Goal: Navigation & Orientation: Find specific page/section

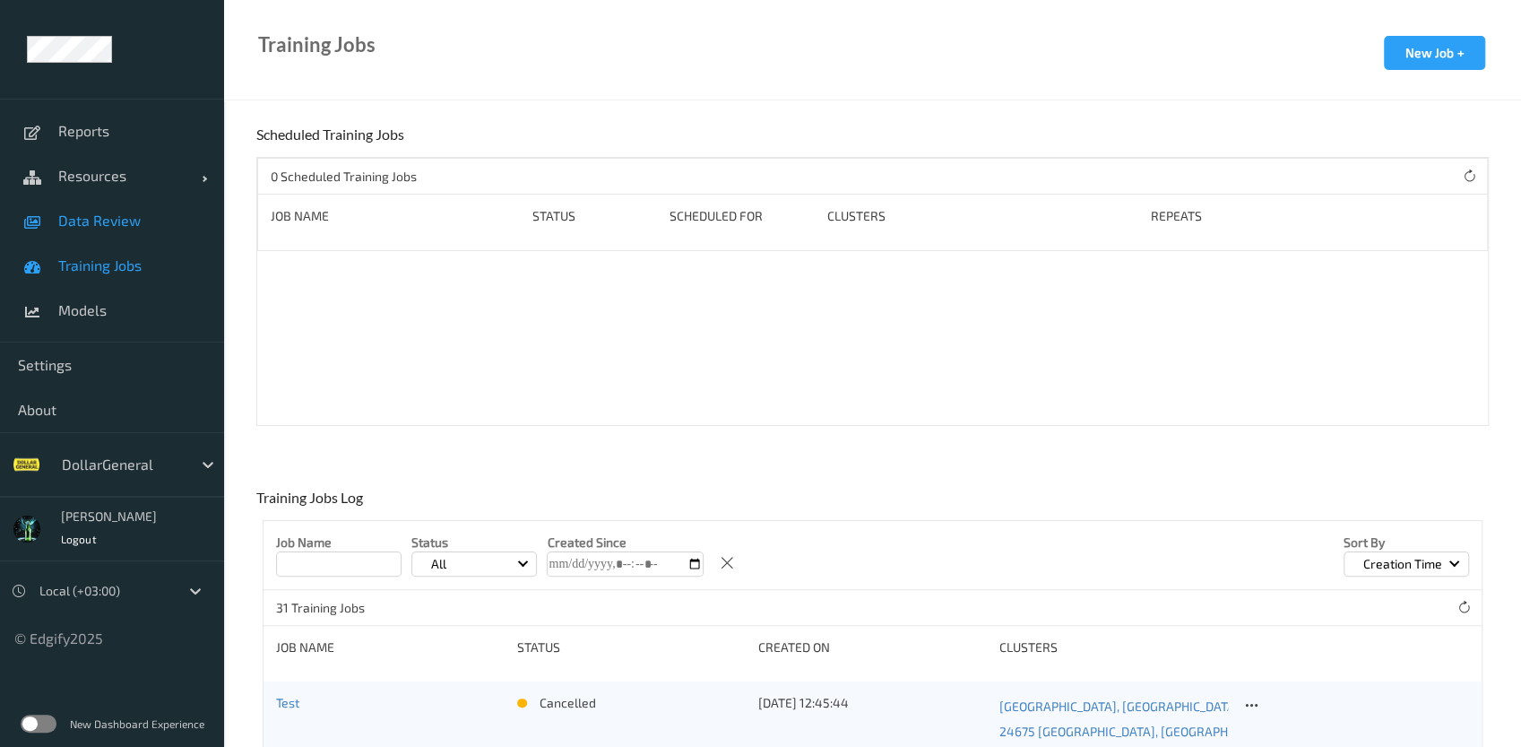
click at [132, 234] on link "Data Review" at bounding box center [112, 220] width 224 height 45
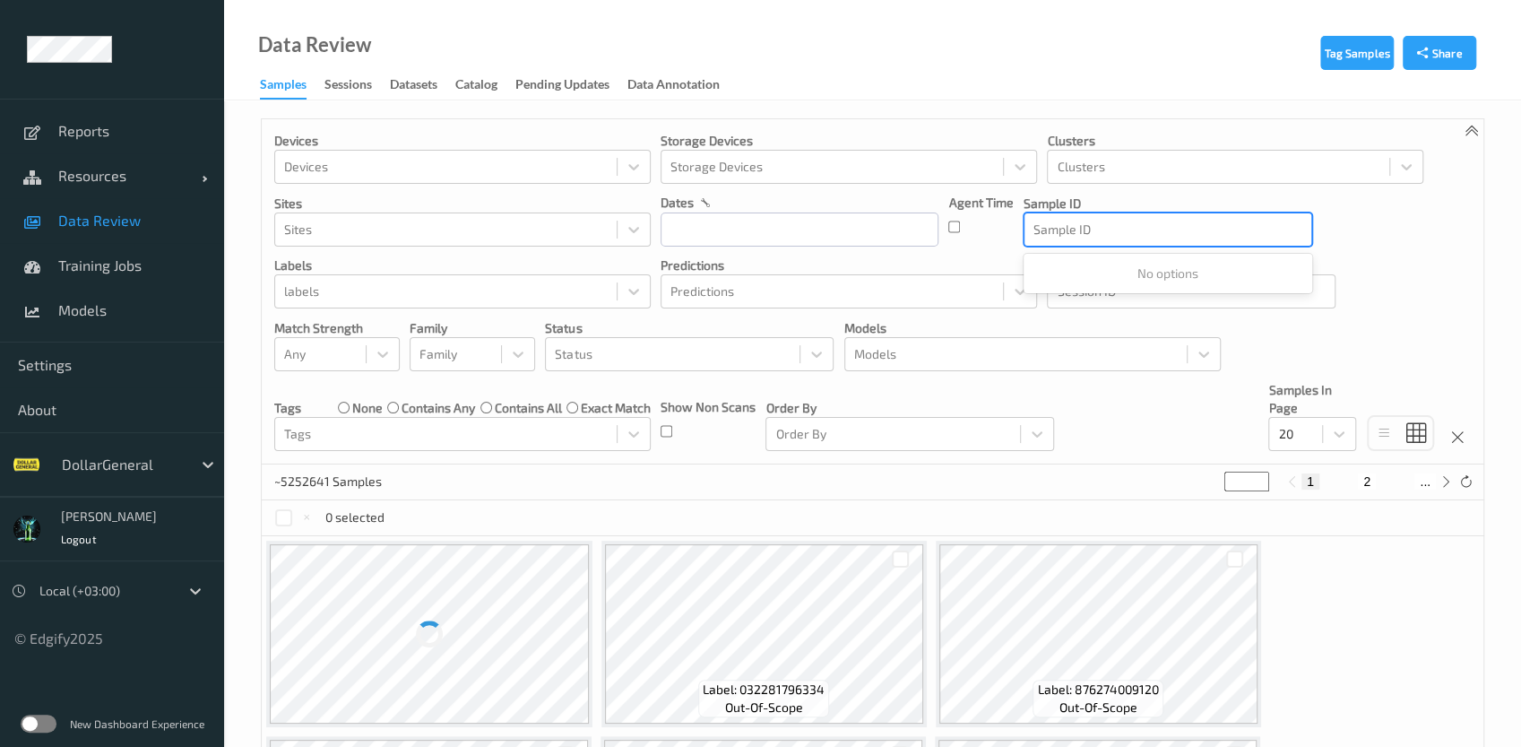
click at [1053, 235] on div at bounding box center [1168, 230] width 269 height 22
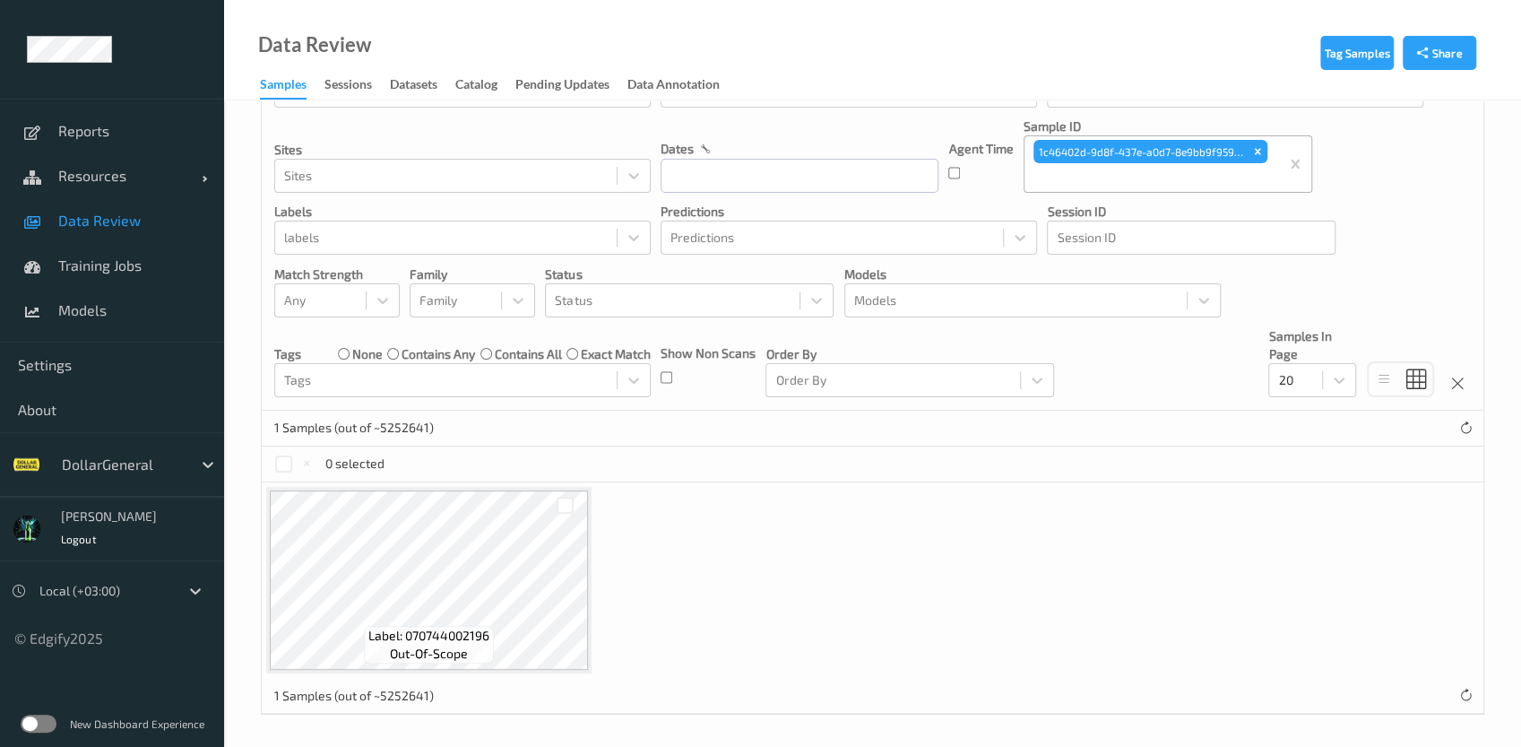
scroll to position [78, 0]
click at [1258, 157] on div "Remove 1c46402d-9d8f-437e-a0d7-8e9bb9f95930" at bounding box center [1258, 149] width 20 height 23
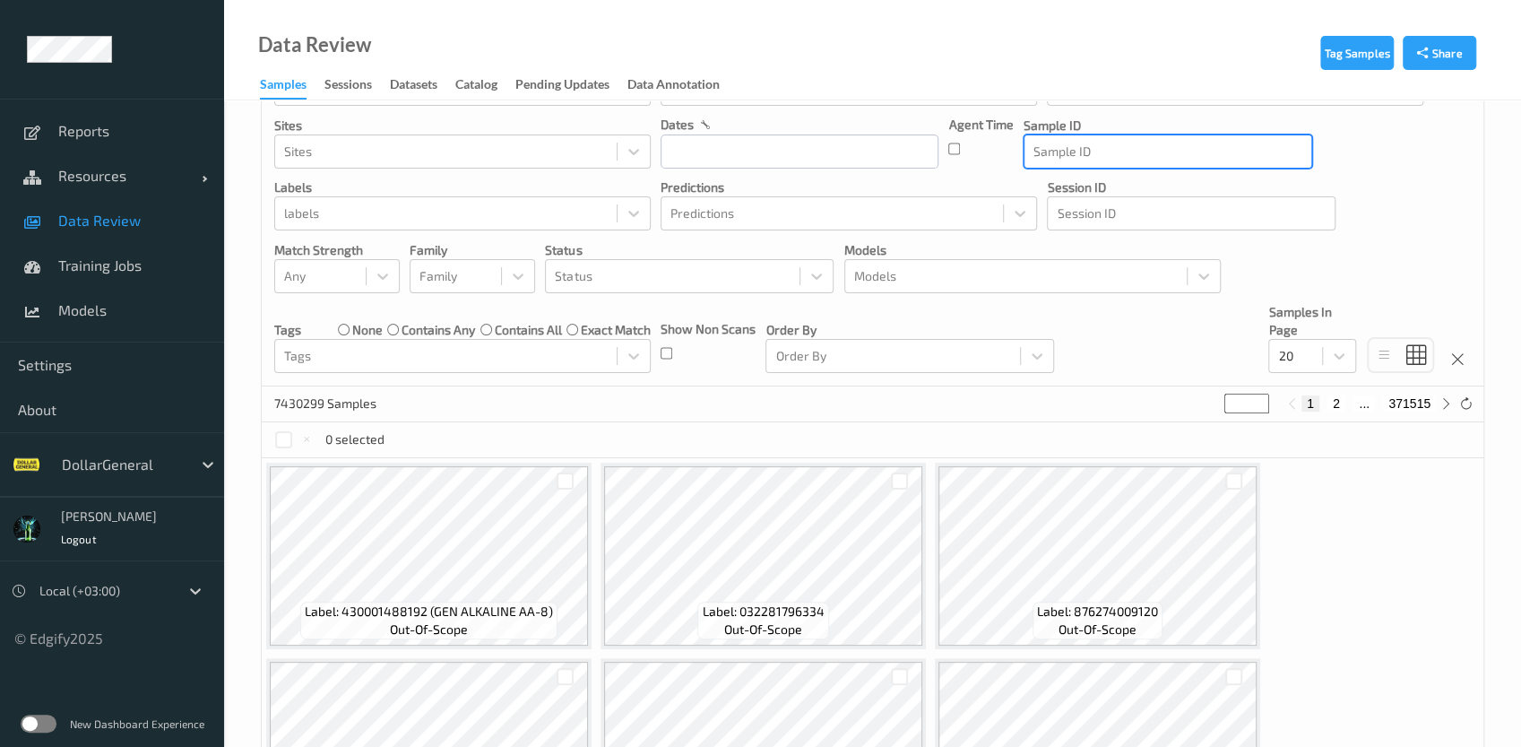
click at [1159, 153] on div at bounding box center [1168, 152] width 269 height 22
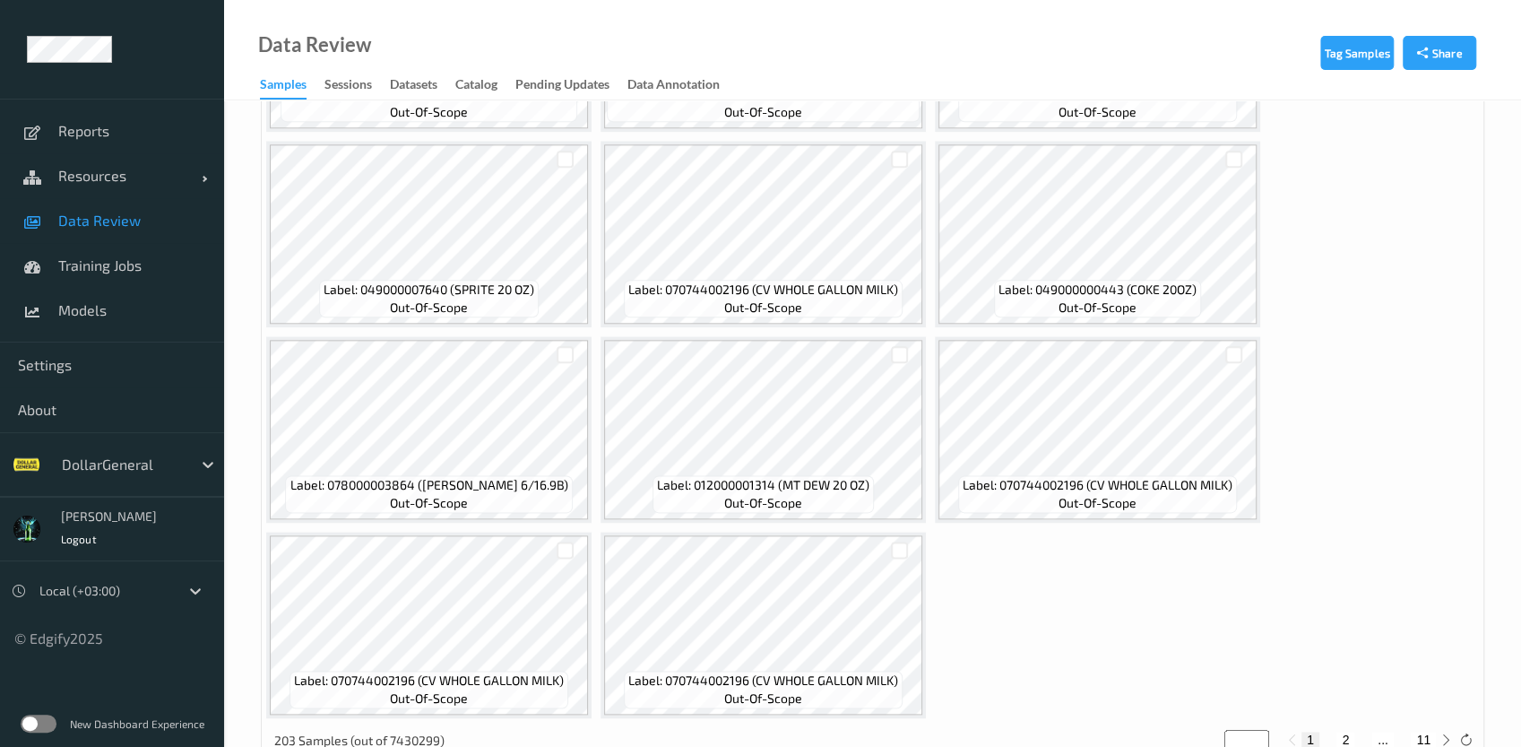
scroll to position [1285, 0]
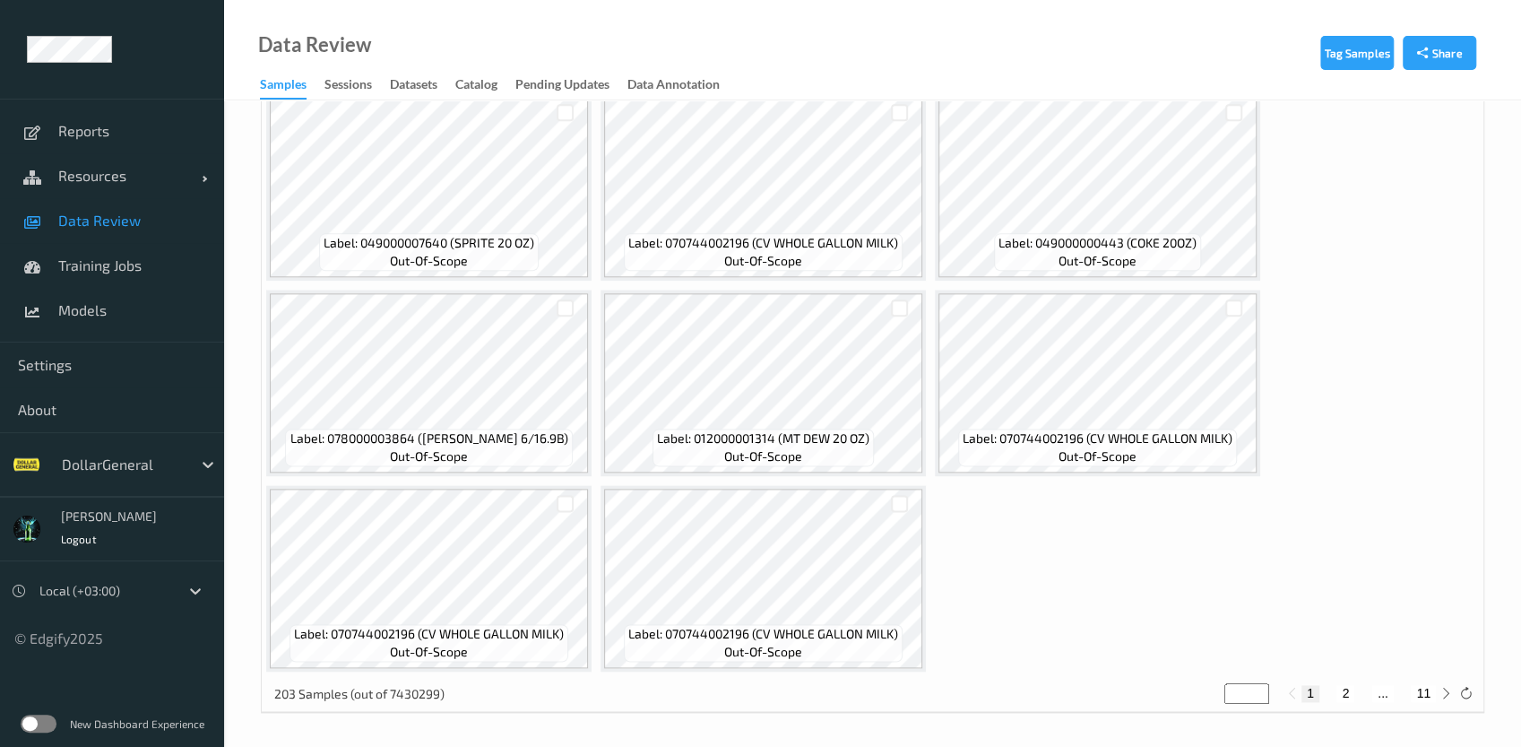
click at [1422, 697] on button "11" at bounding box center [1423, 693] width 25 height 16
type input "**"
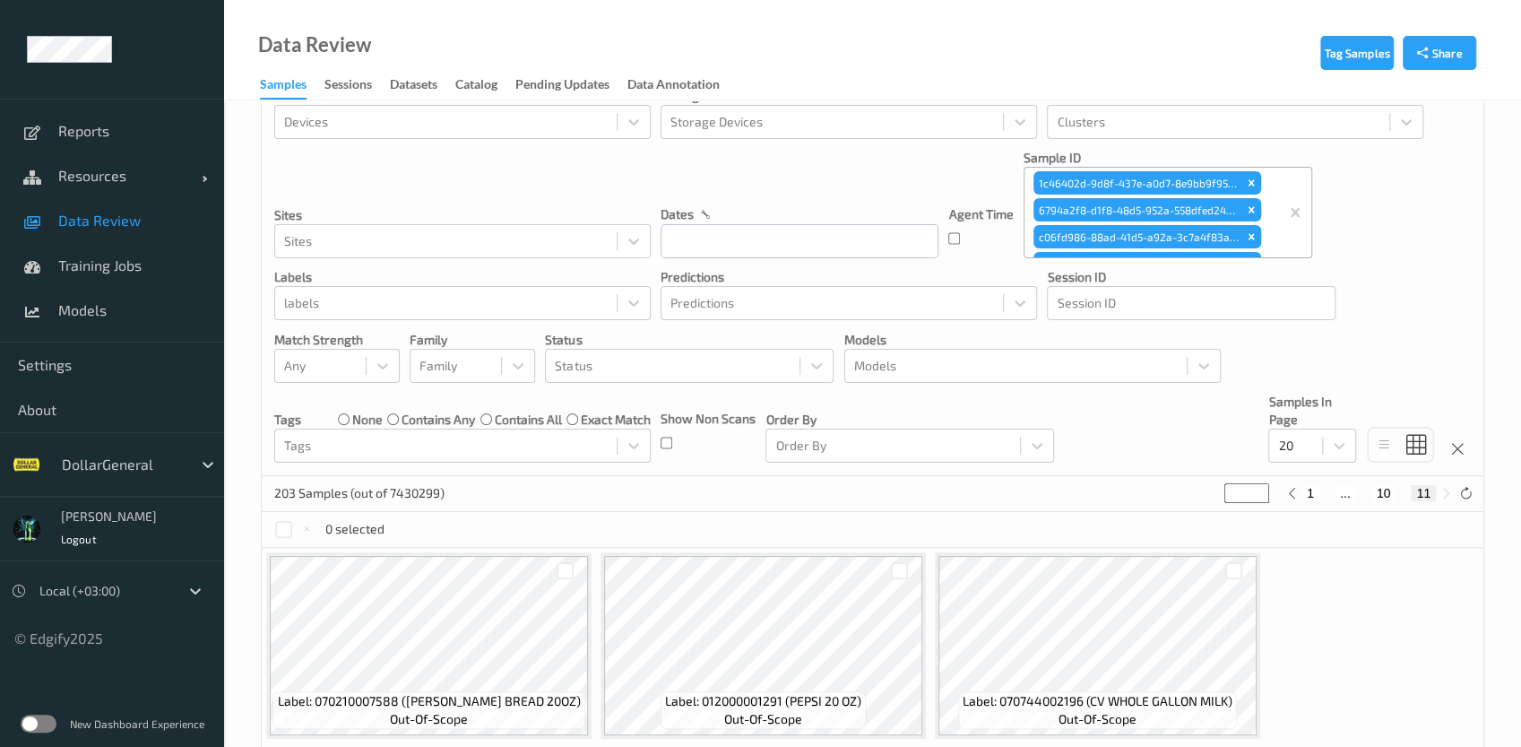
scroll to position [112, 0]
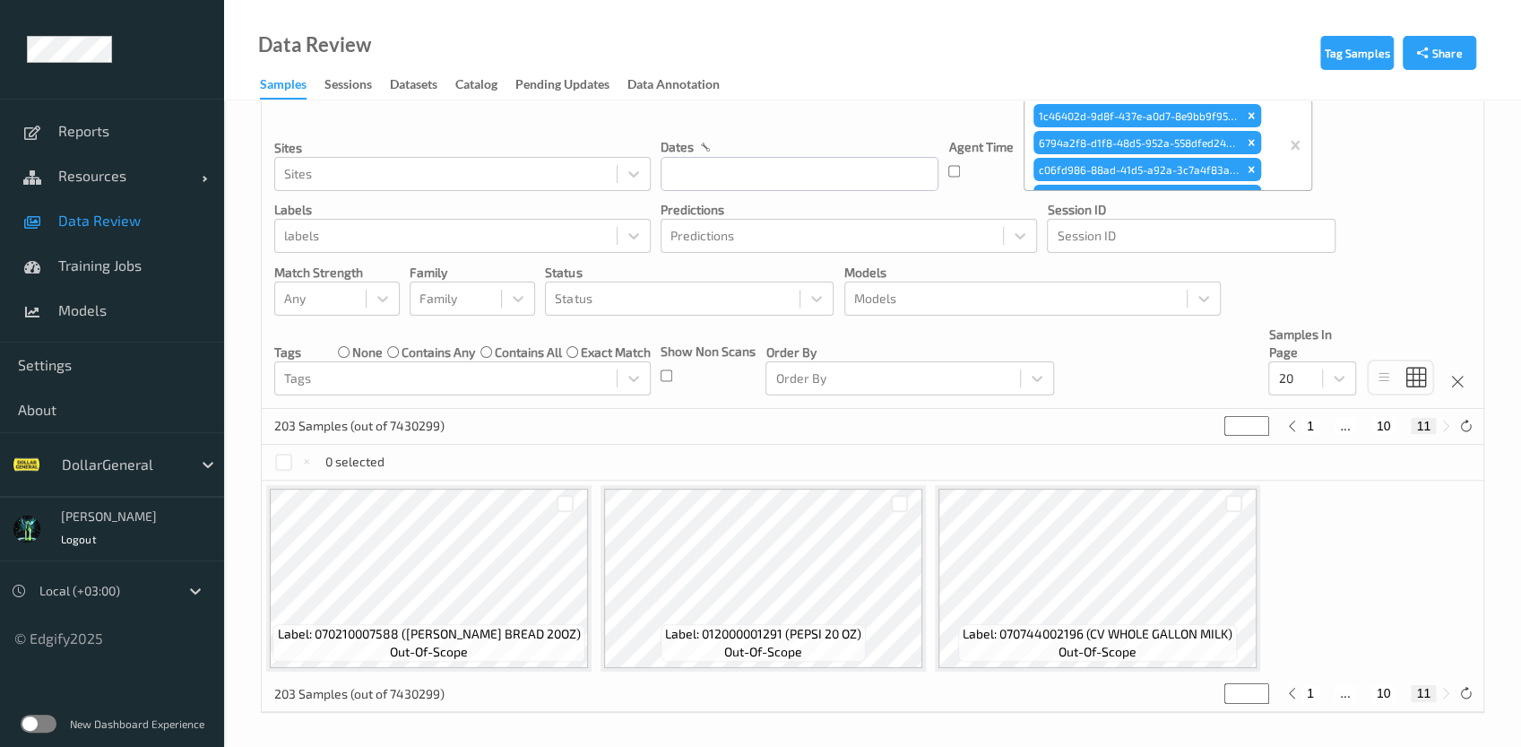
click at [1393, 691] on button "10" at bounding box center [1384, 693] width 25 height 16
type input "**"
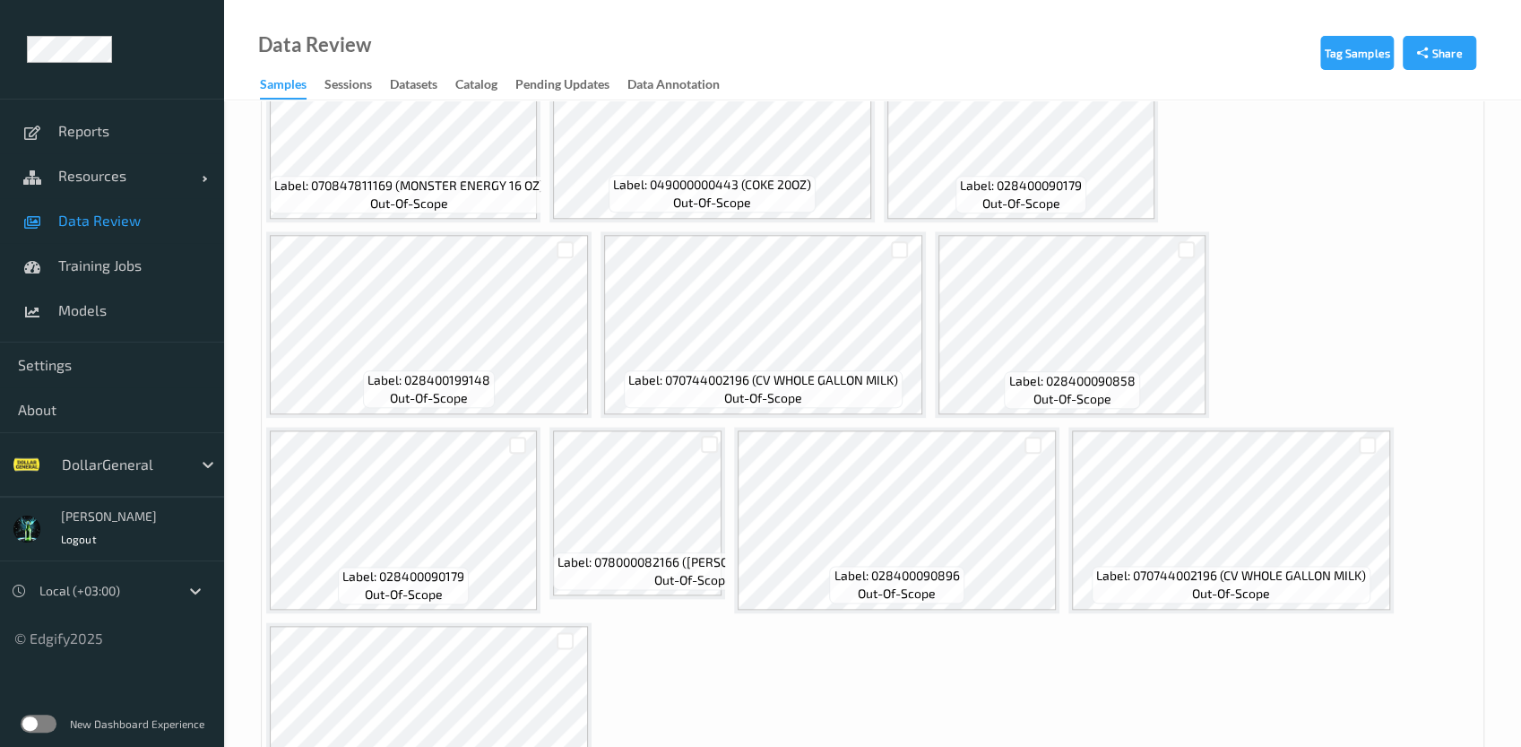
scroll to position [1285, 0]
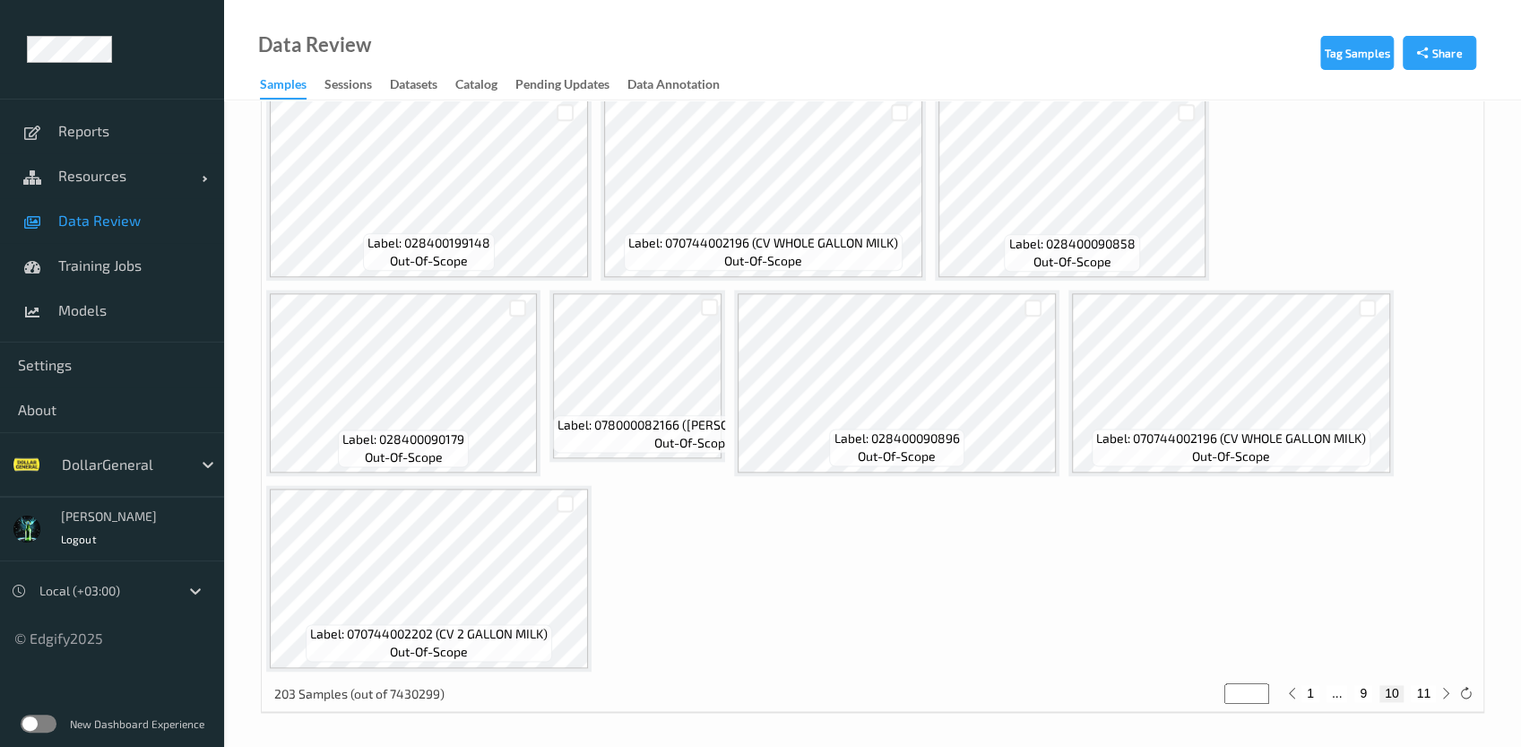
click at [1381, 695] on button "10" at bounding box center [1392, 693] width 25 height 16
click at [1375, 694] on div "1 ... 9 10 11" at bounding box center [1369, 693] width 134 height 16
click at [1362, 692] on button "9" at bounding box center [1364, 693] width 18 height 16
type input "*"
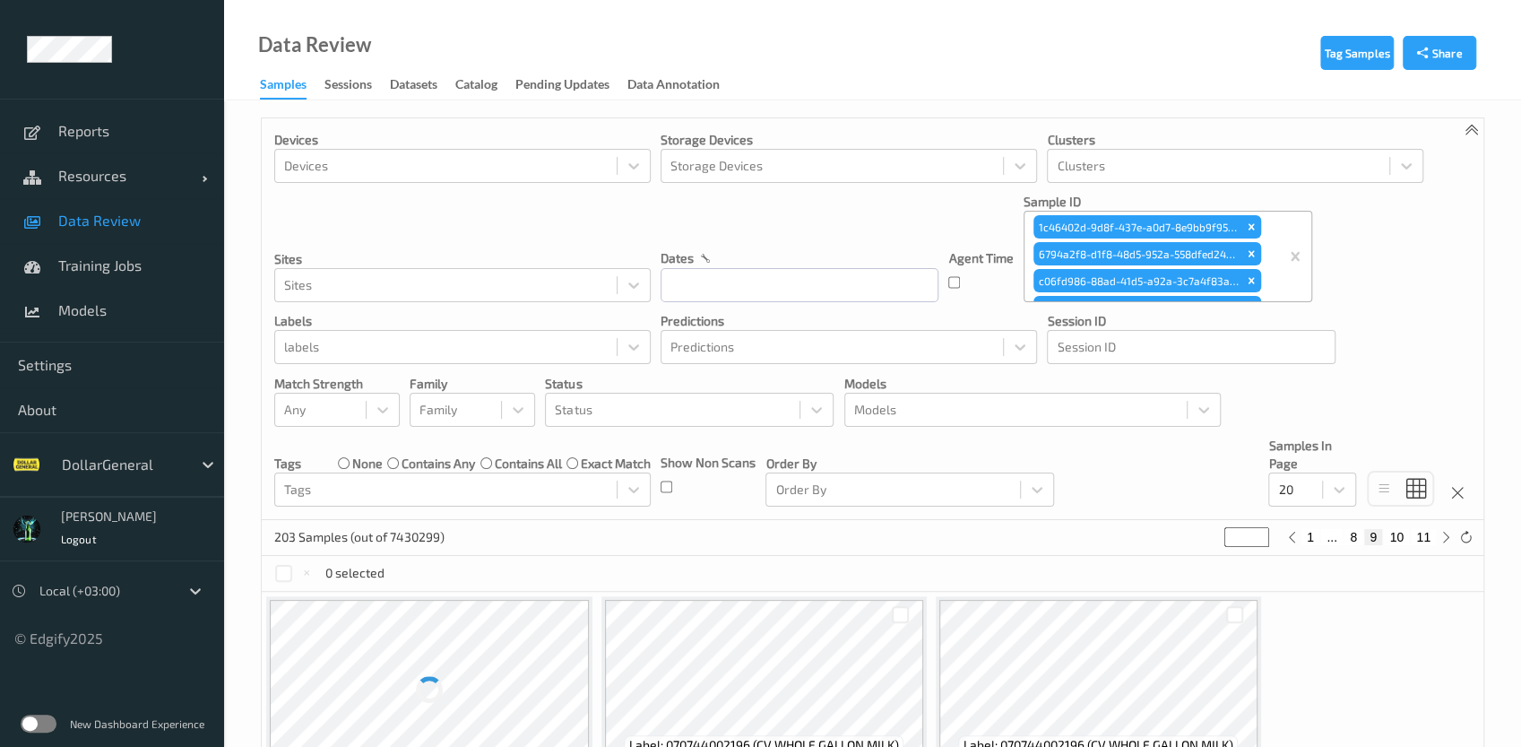
scroll to position [0, 0]
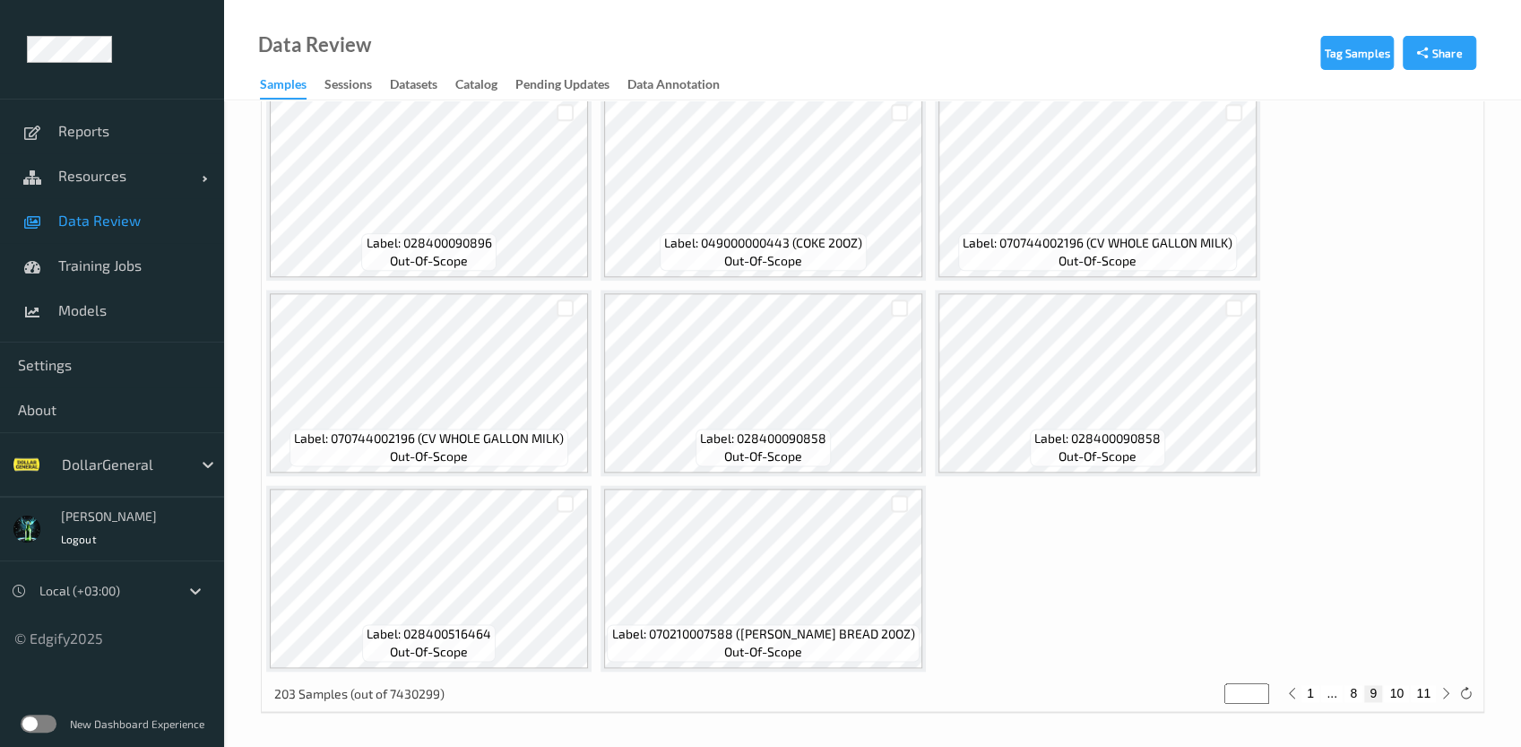
click at [1354, 693] on button "8" at bounding box center [1354, 693] width 18 height 16
type input "*"
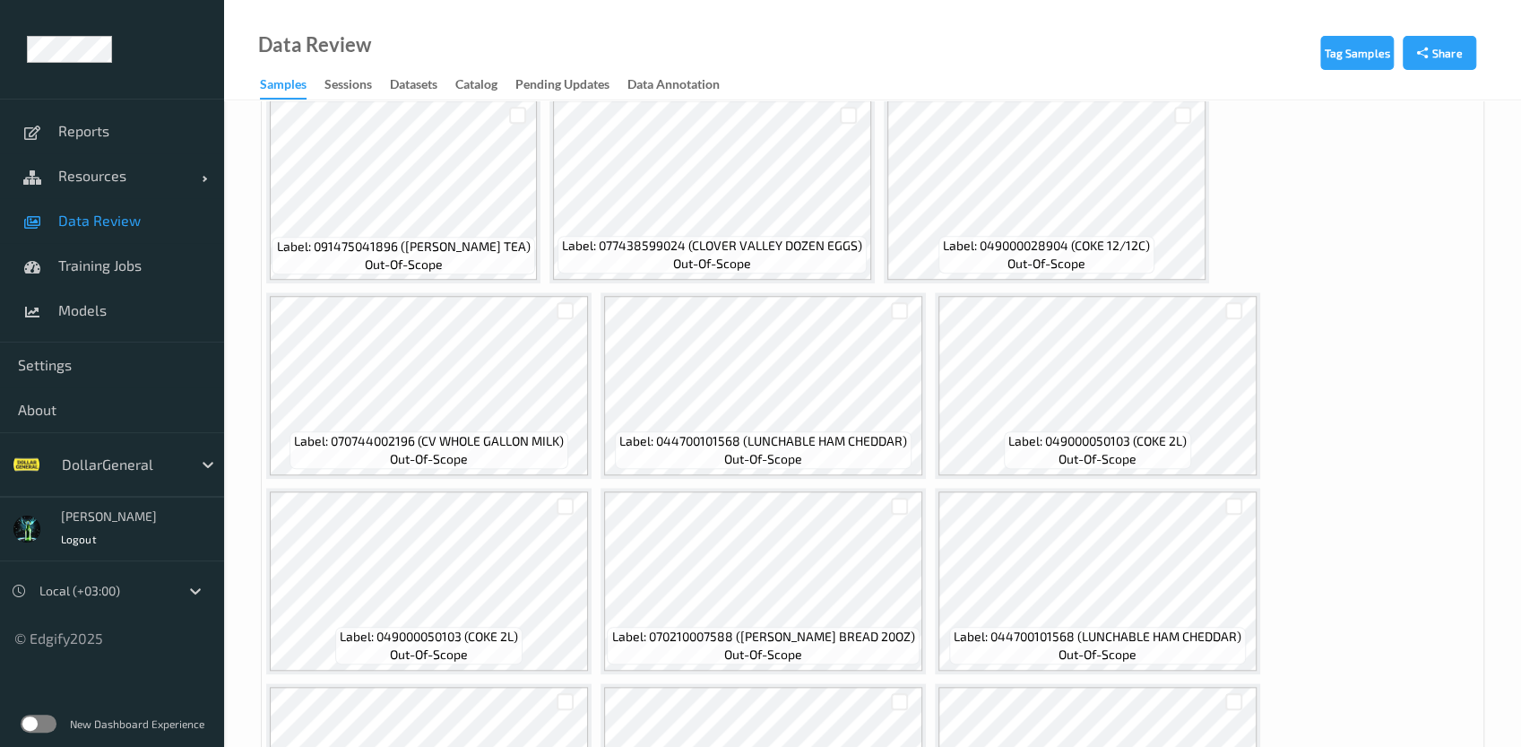
scroll to position [1285, 0]
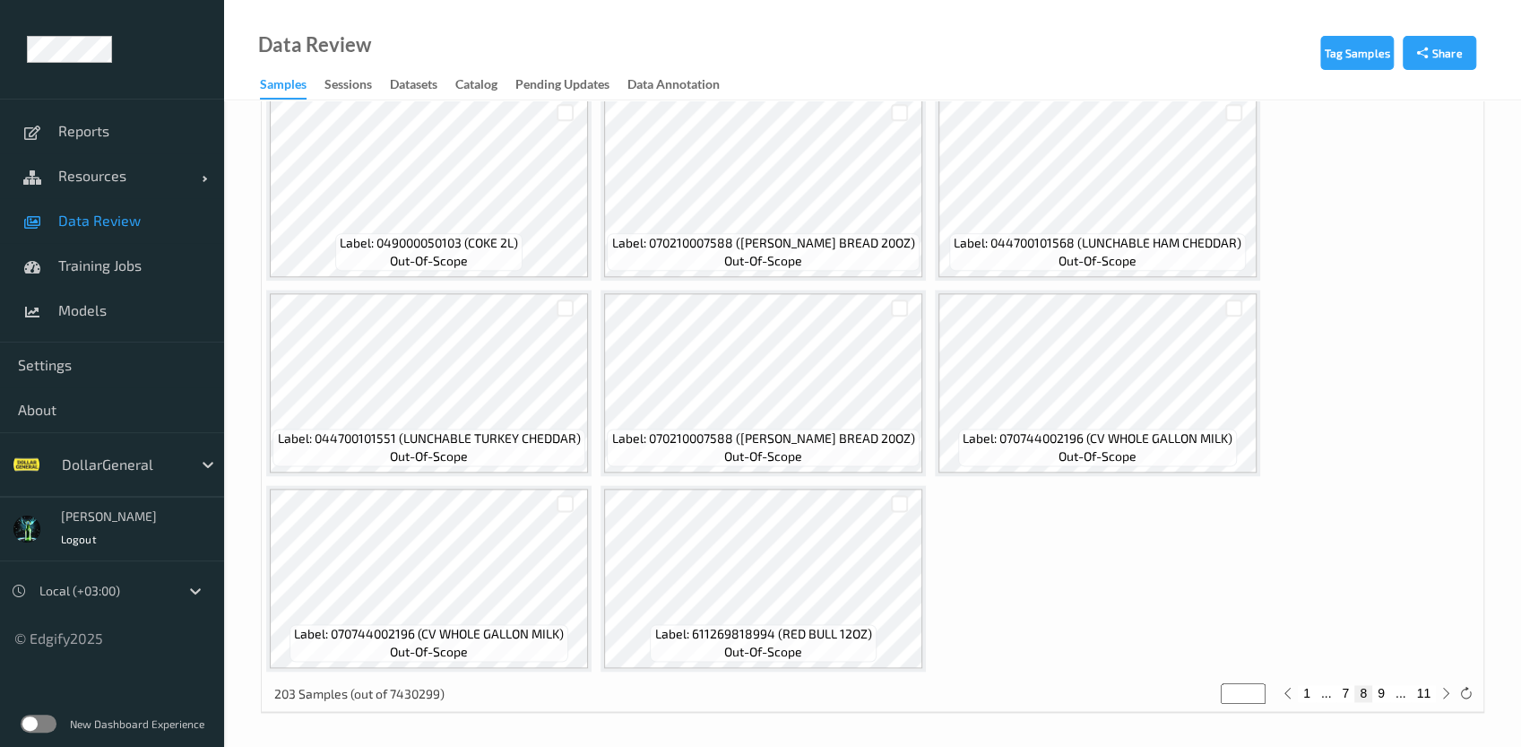
click at [1349, 692] on button "7" at bounding box center [1346, 693] width 18 height 16
type input "*"
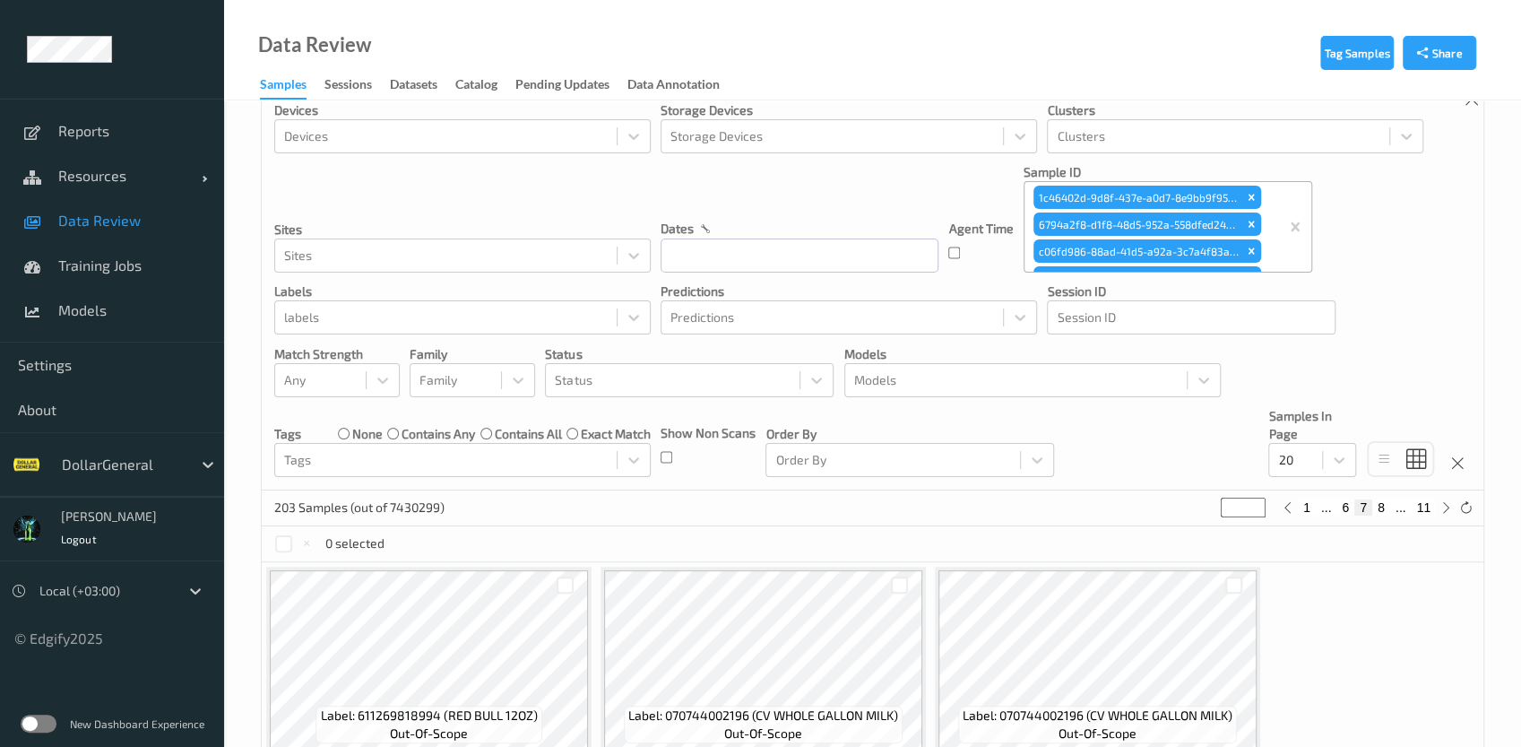
scroll to position [0, 0]
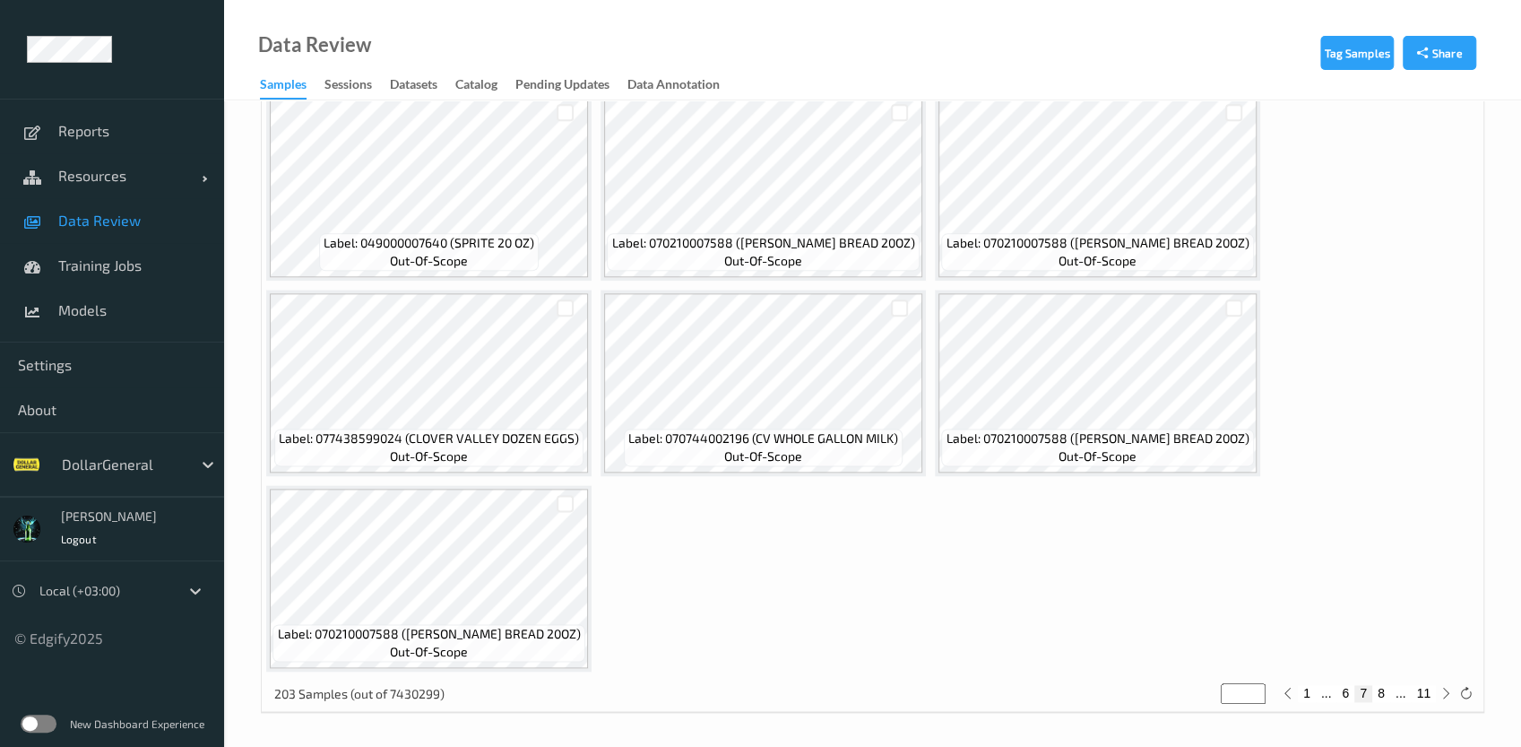
click at [1342, 689] on button "6" at bounding box center [1346, 693] width 18 height 16
type input "*"
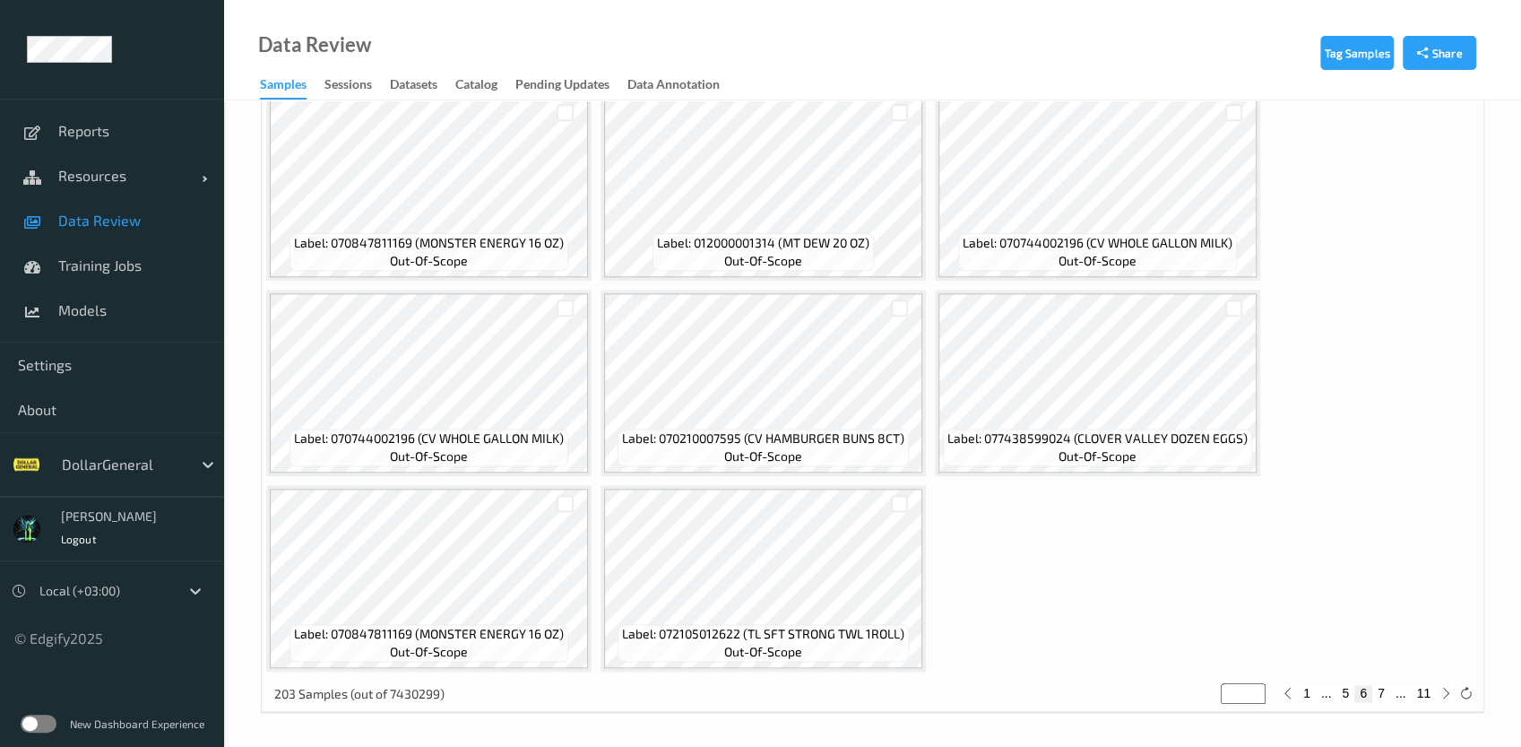
click at [1347, 690] on button "5" at bounding box center [1346, 693] width 18 height 16
type input "*"
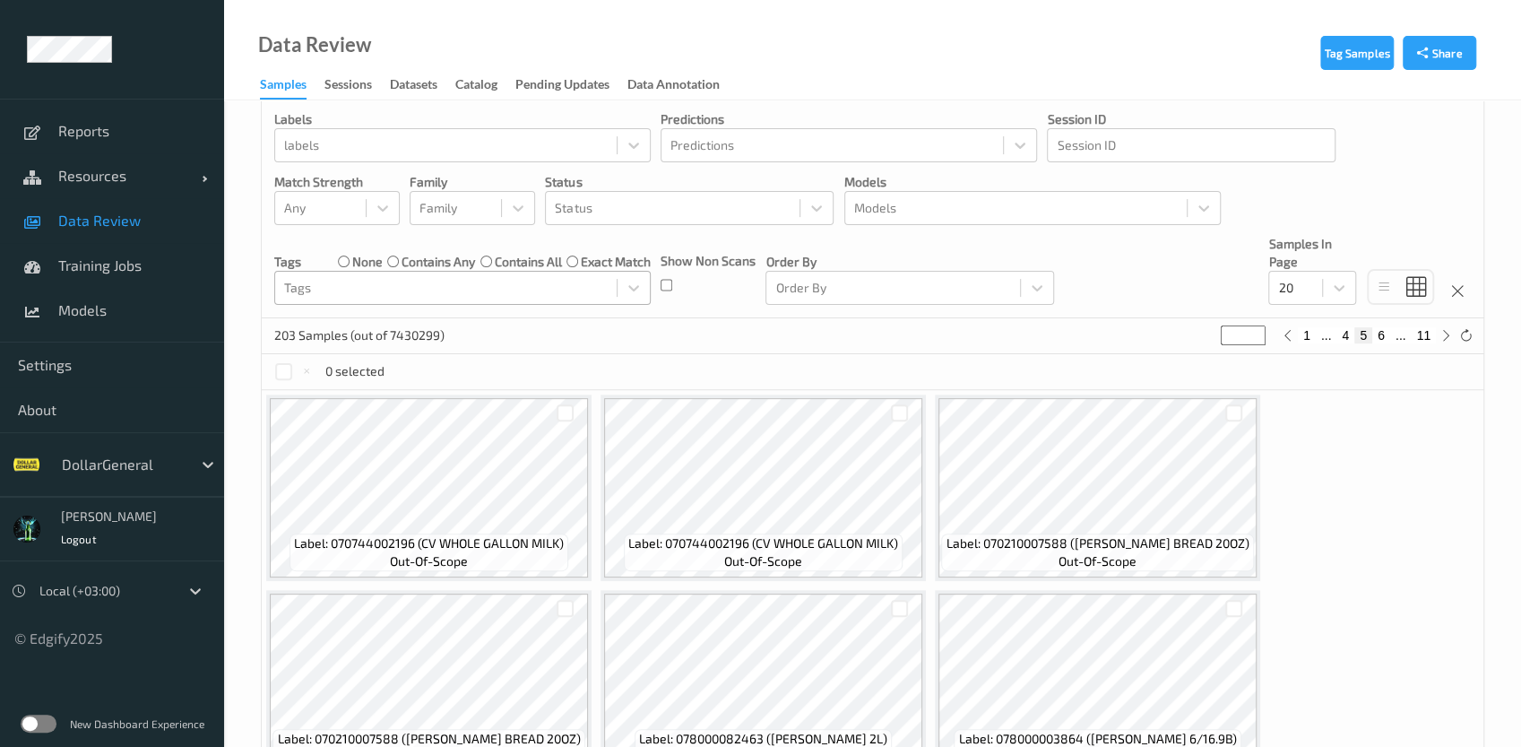
scroll to position [215, 0]
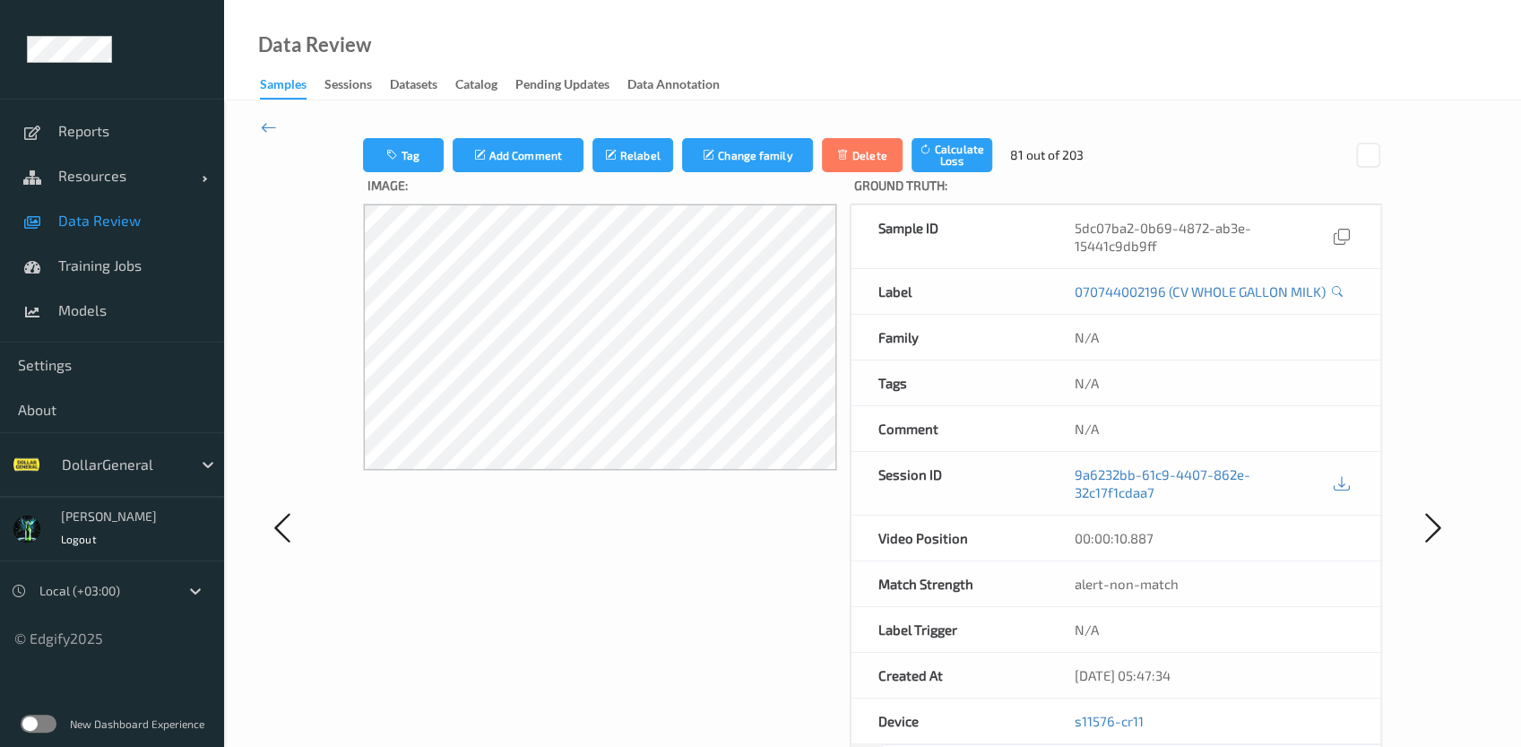
click at [1146, 561] on div "alert-non-match" at bounding box center [1214, 583] width 334 height 45
click at [448, 704] on div "Image:" at bounding box center [600, 544] width 474 height 745
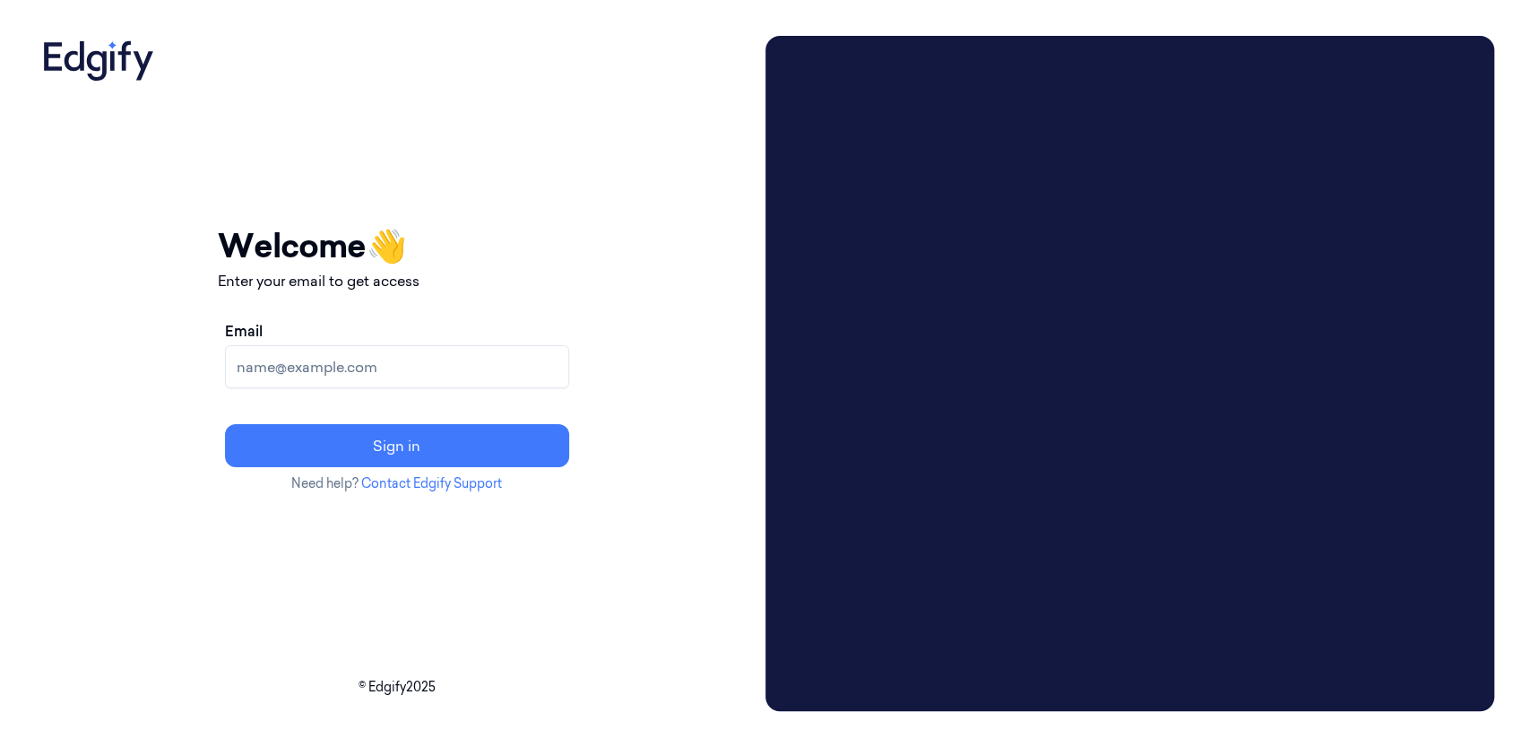
click at [376, 375] on input "Email" at bounding box center [397, 366] width 344 height 43
click at [391, 366] on input "Email" at bounding box center [397, 366] width 344 height 43
type input "[EMAIL_ADDRESS][PERSON_NAME]"
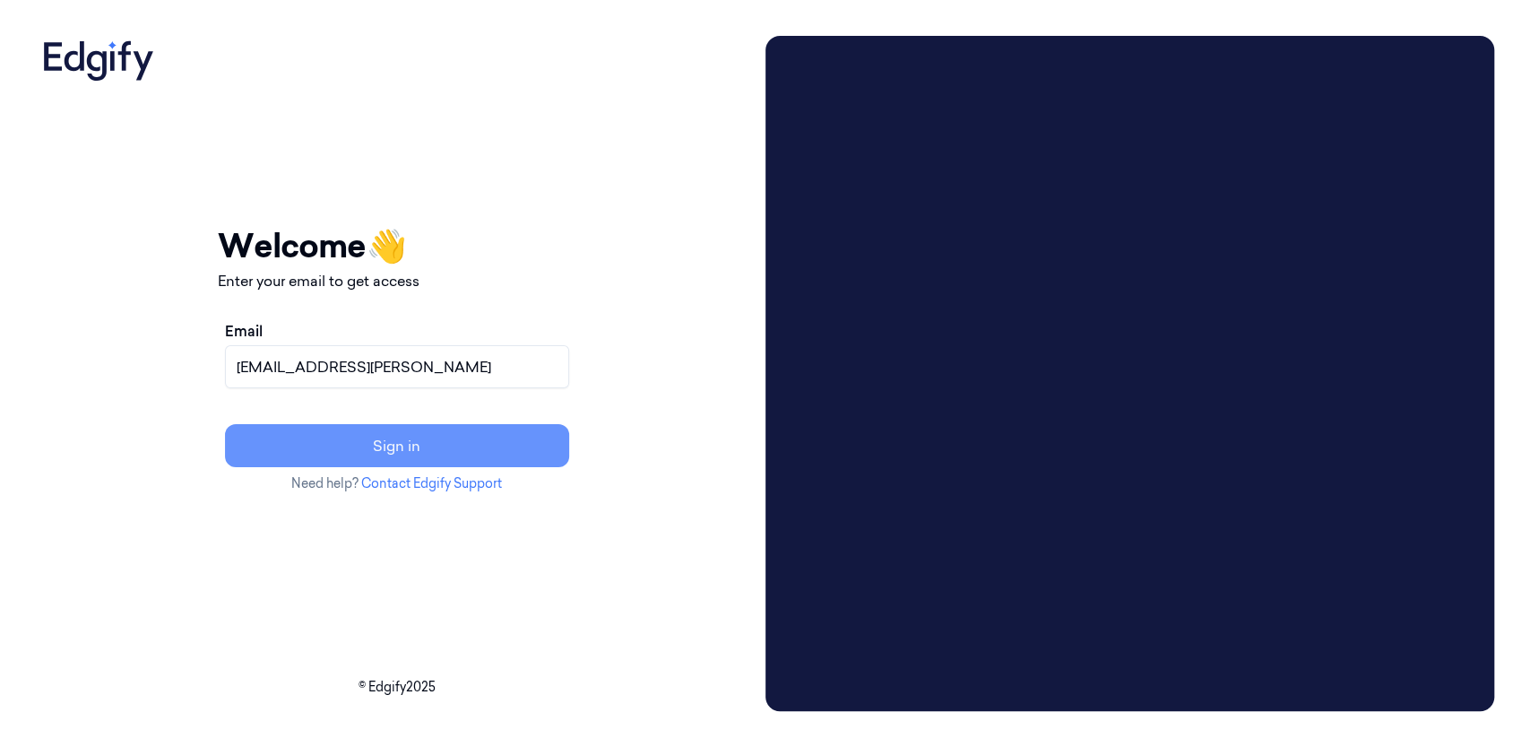
click at [439, 444] on button "Sign in" at bounding box center [397, 445] width 344 height 43
